Goal: Task Accomplishment & Management: Manage account settings

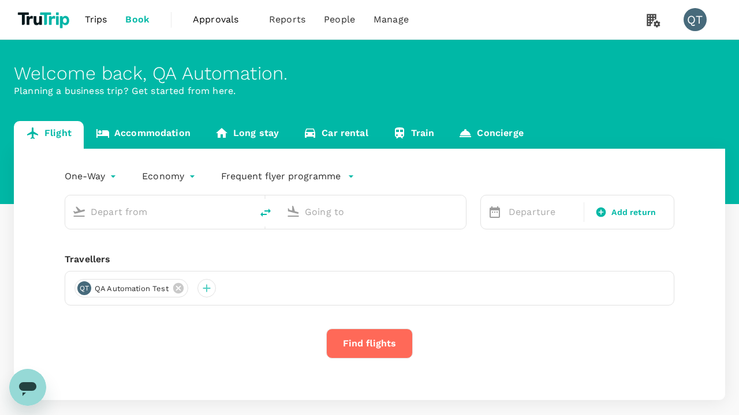
type input "economy-premium-economy"
type input "Singapore Changi (SIN)"
type input "Hong Kong Intl (HKG)"
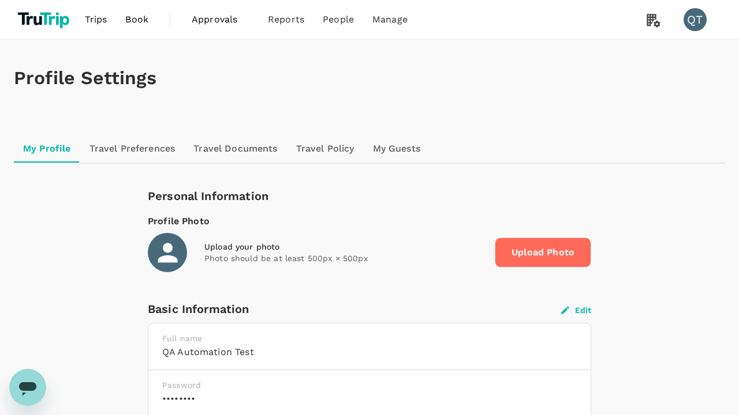
click at [576, 310] on button "Edit" at bounding box center [576, 310] width 30 height 10
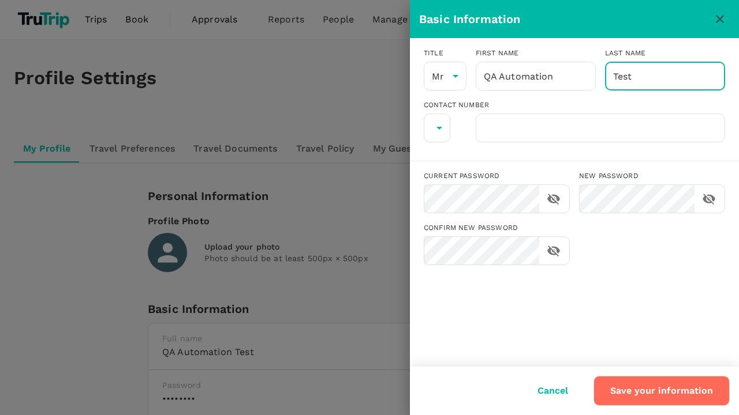
type input "Test"
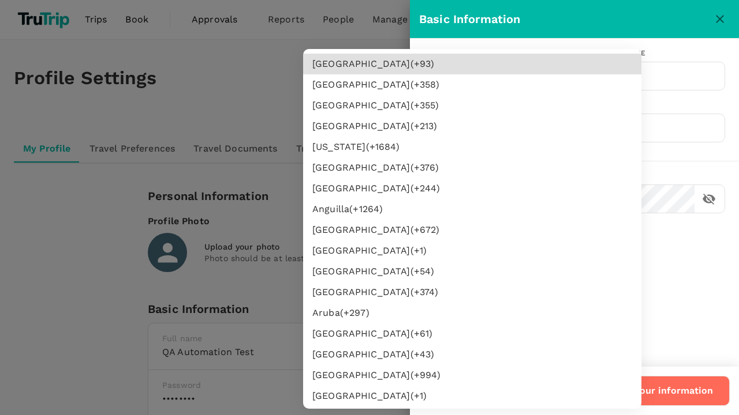
type input "62"
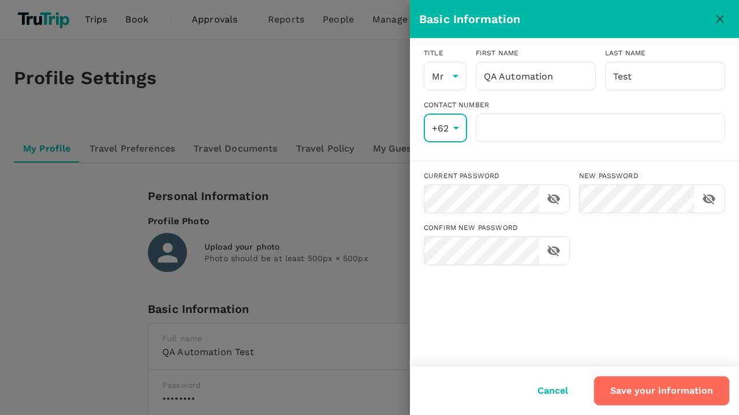
scroll to position [2124, 0]
click at [600, 128] on input "number" at bounding box center [599, 128] width 249 height 29
type input "8888888888"
click at [662, 391] on button "Save your information" at bounding box center [661, 391] width 136 height 30
